Goal: Task Accomplishment & Management: Complete application form

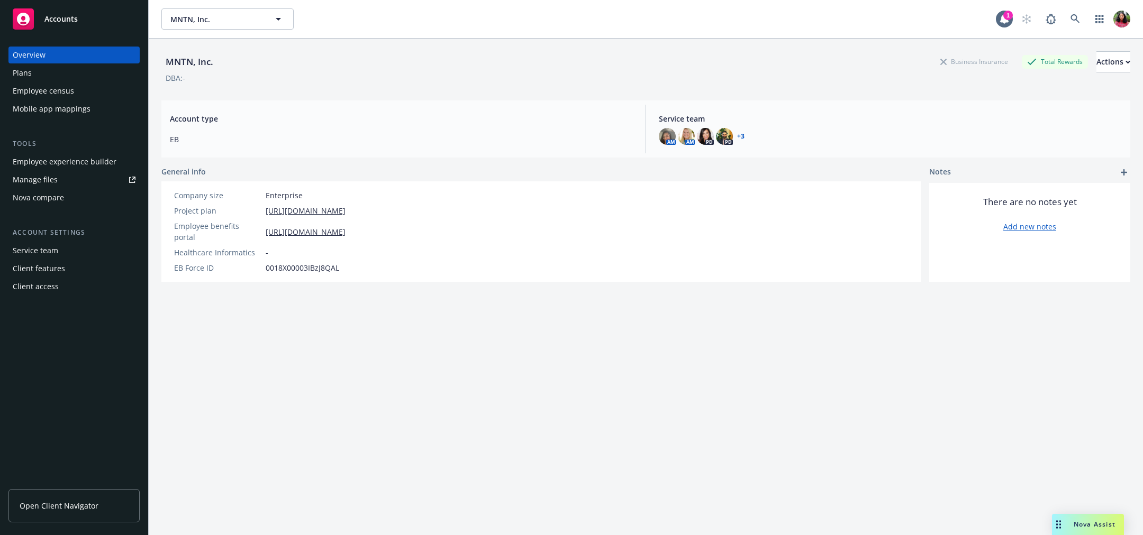
click at [70, 87] on div "Employee census" at bounding box center [43, 91] width 61 height 17
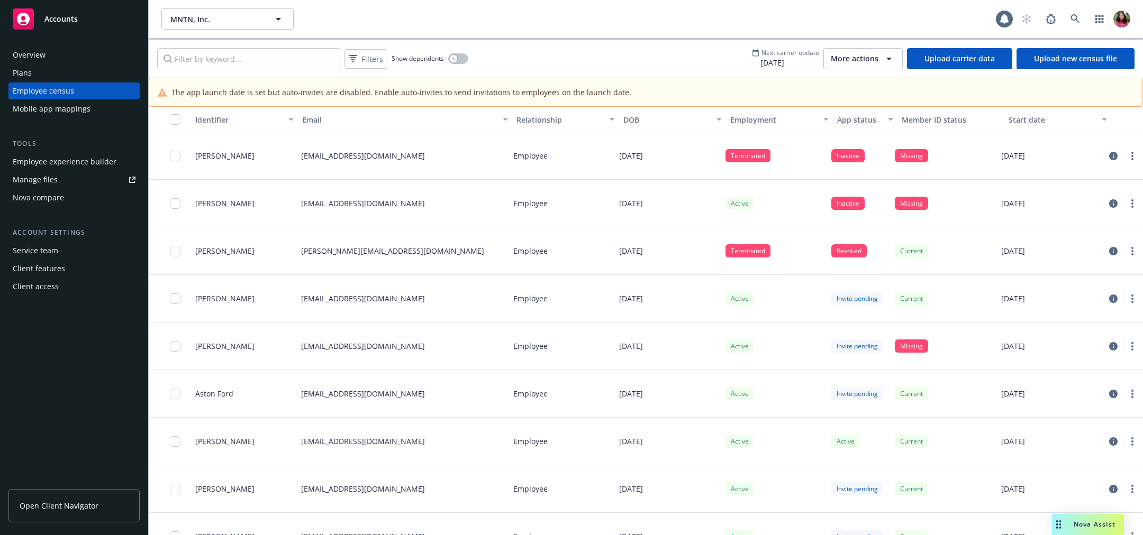
click at [860, 61] on span "More actions" at bounding box center [855, 58] width 48 height 11
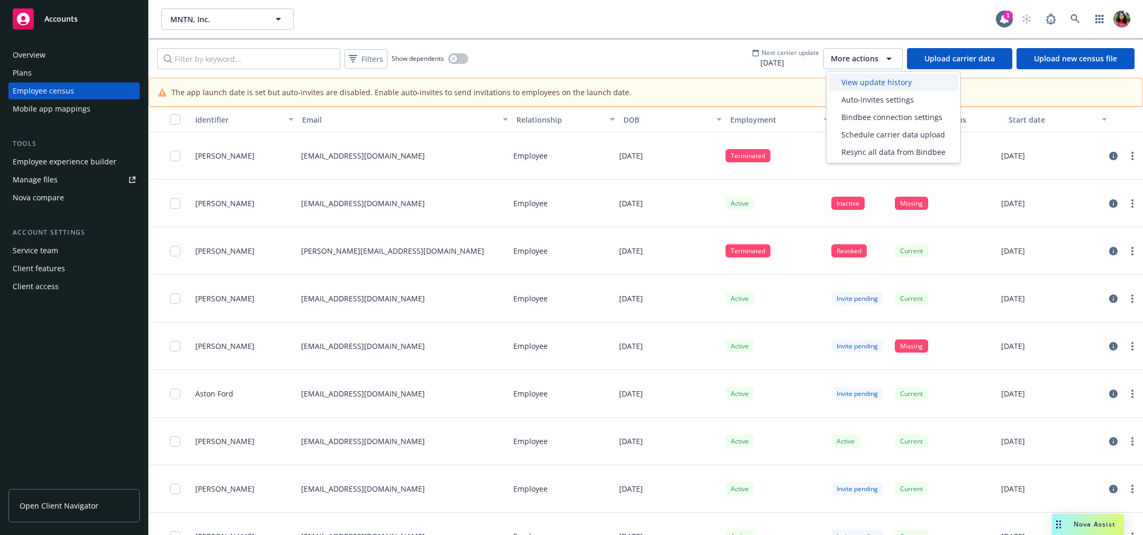
click at [866, 83] on span "View update history" at bounding box center [876, 82] width 70 height 11
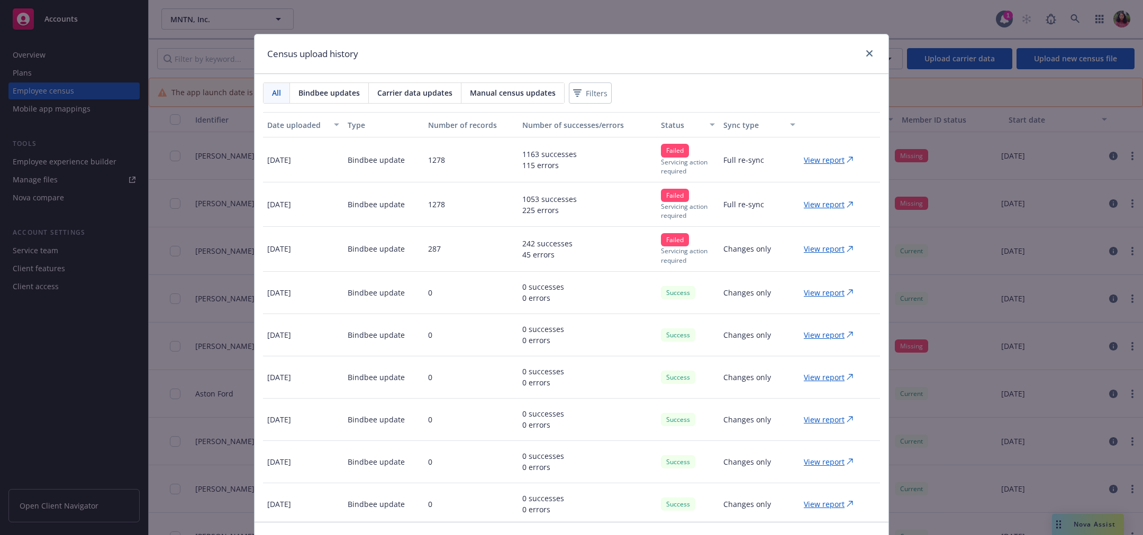
click at [810, 159] on p "View report" at bounding box center [824, 160] width 41 height 11
click at [867, 52] on link "close" at bounding box center [869, 53] width 13 height 13
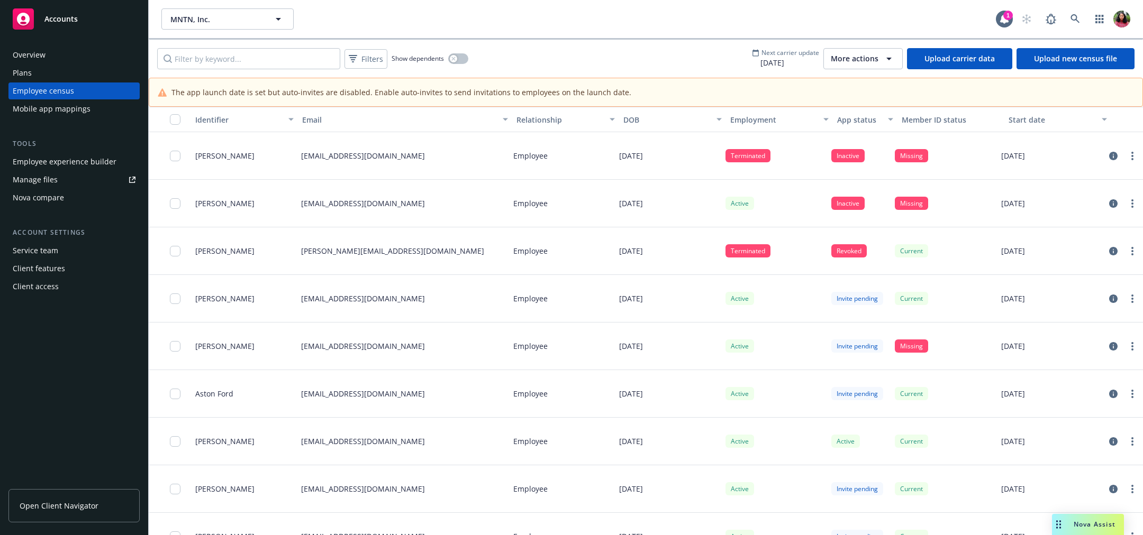
click at [990, 58] on link "Upload carrier data" at bounding box center [959, 58] width 105 height 21
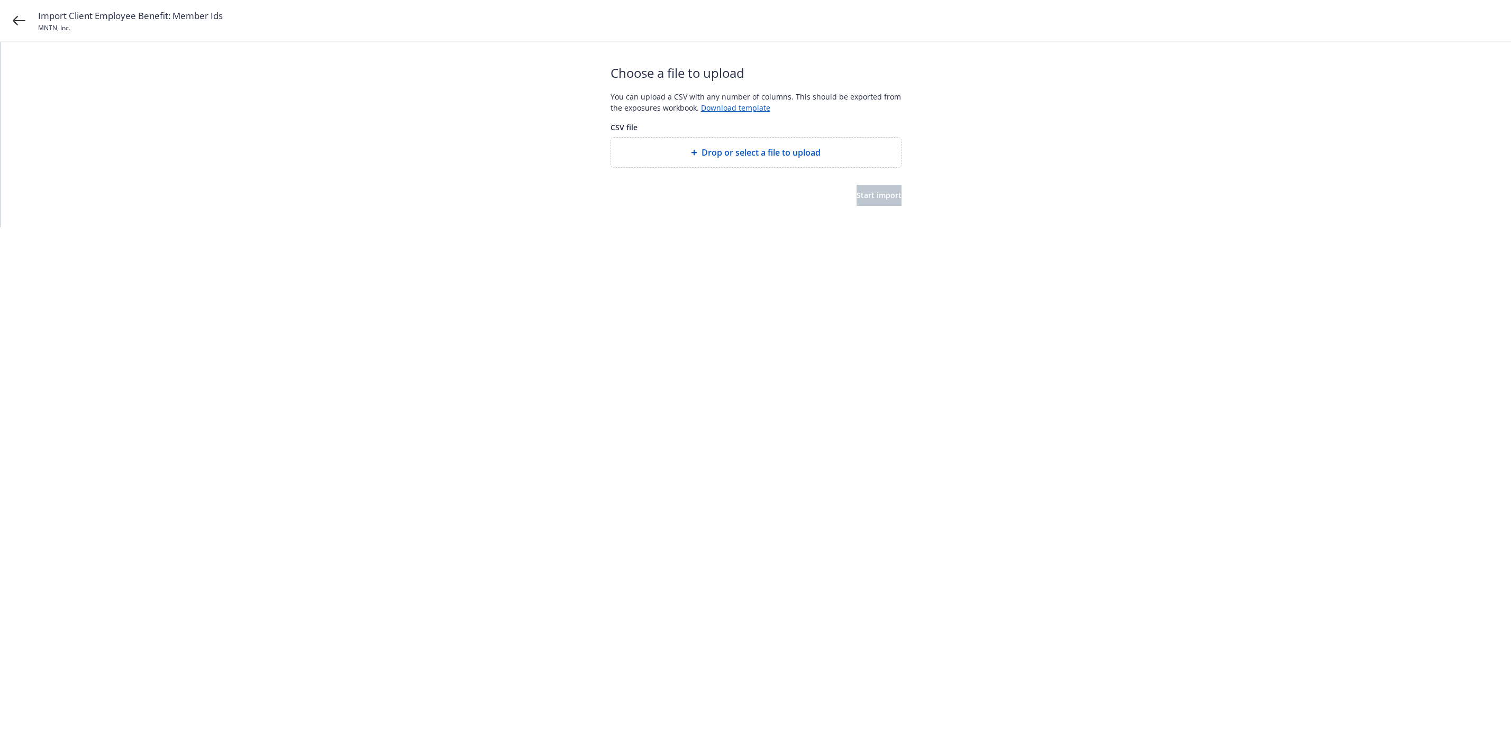
click at [765, 149] on span "Drop or select a file to upload" at bounding box center [761, 152] width 119 height 13
click at [880, 204] on button "Start import" at bounding box center [879, 195] width 45 height 21
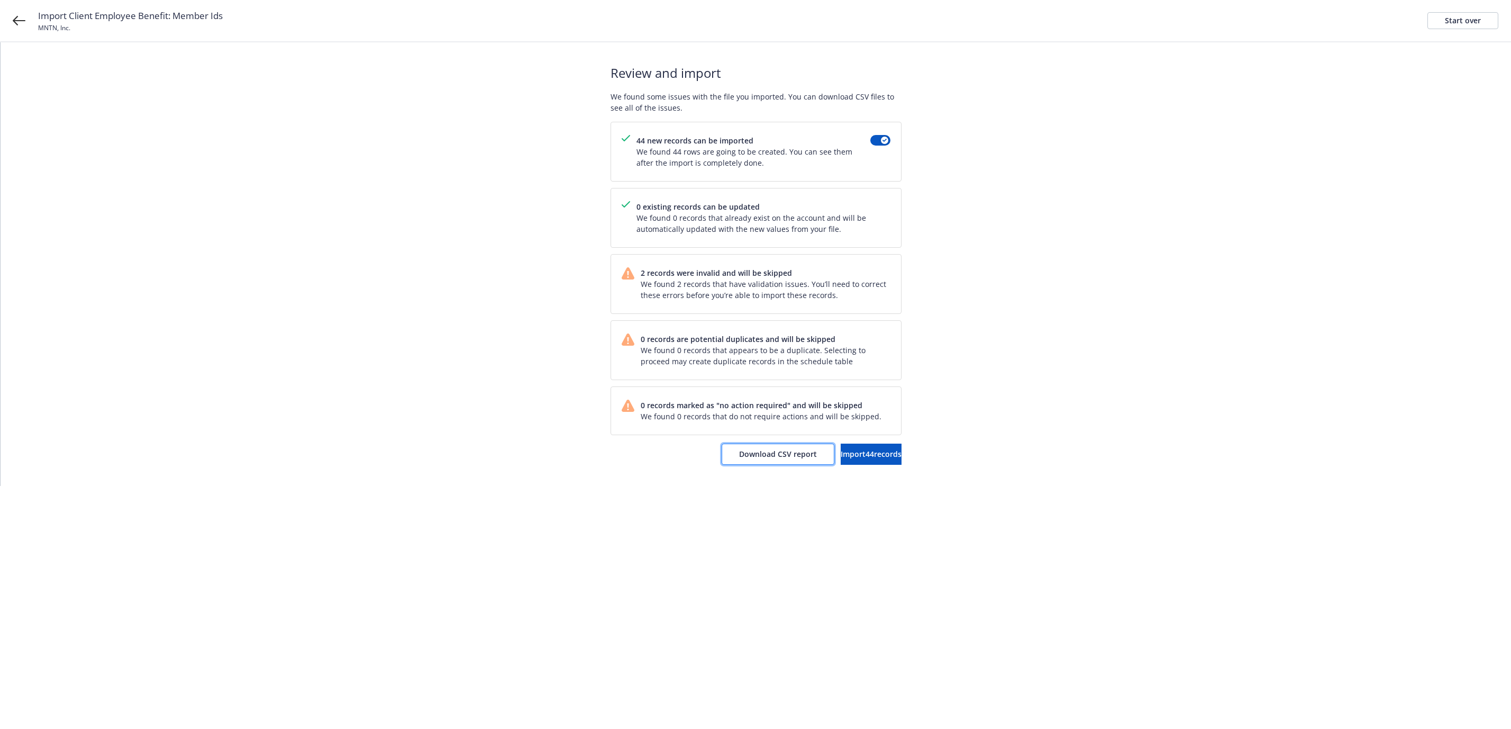
click at [739, 456] on span "Download CSV report" at bounding box center [778, 454] width 78 height 10
click at [873, 456] on span "Import 44 records" at bounding box center [871, 454] width 61 height 10
click at [872, 457] on span "View in account" at bounding box center [855, 454] width 57 height 10
